Goal: Task Accomplishment & Management: Complete application form

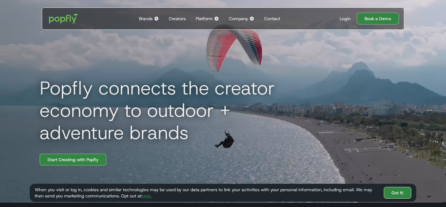
click at [401, 190] on link "Got It!" at bounding box center [397, 193] width 28 height 12
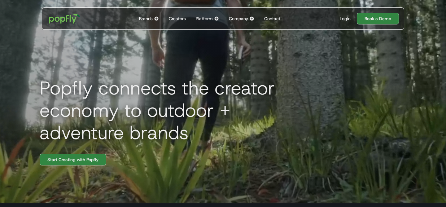
click at [150, 16] on div "Brands" at bounding box center [146, 18] width 14 height 6
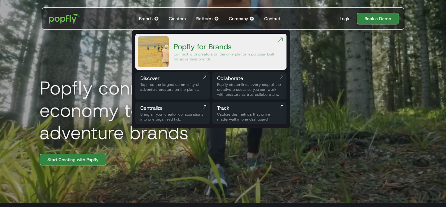
click at [181, 18] on div "Creators" at bounding box center [177, 18] width 17 height 6
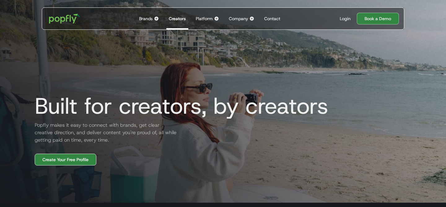
click at [60, 165] on link "Create Your Free Profile" at bounding box center [66, 160] width 62 height 12
